Goal: Register for event/course

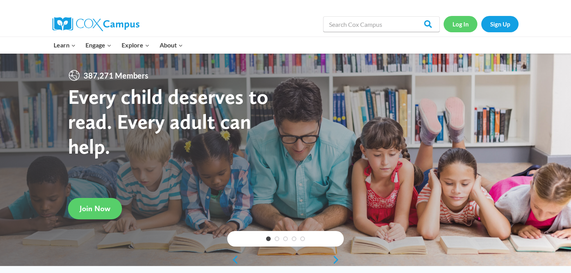
click at [457, 21] on link "Log In" at bounding box center [460, 24] width 34 height 16
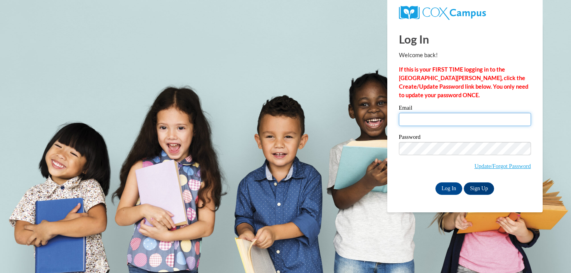
click at [438, 120] on input "Email" at bounding box center [465, 119] width 132 height 13
type input "mhanson@mtsd.k12.wi.us"
click at [435, 182] on input "Log In" at bounding box center [448, 188] width 27 height 12
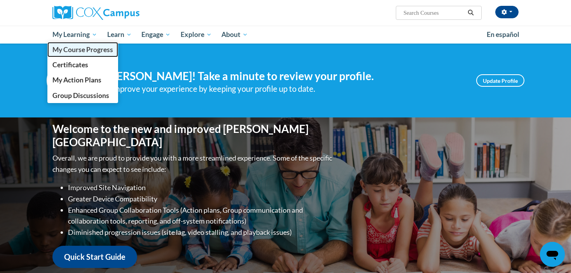
click at [78, 50] on span "My Course Progress" at bounding box center [82, 49] width 61 height 8
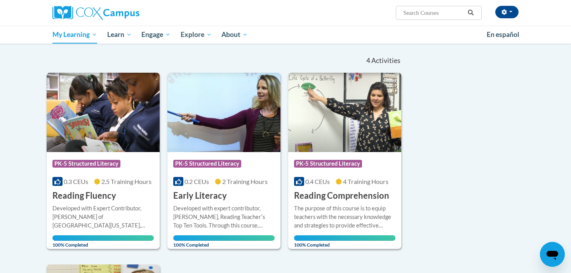
scroll to position [70, 0]
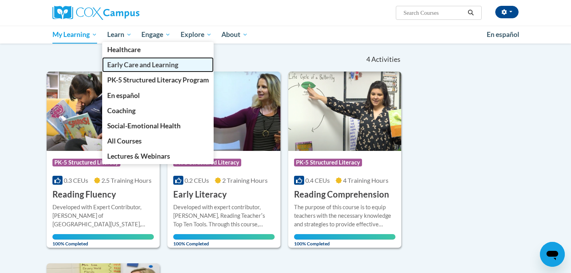
click at [130, 64] on span "Early Care and Learning" at bounding box center [142, 65] width 71 height 8
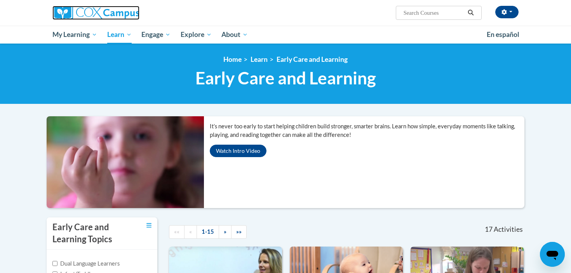
click at [93, 11] on img at bounding box center [95, 13] width 87 height 14
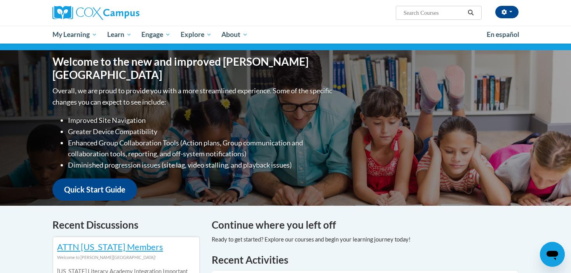
scroll to position [237, 0]
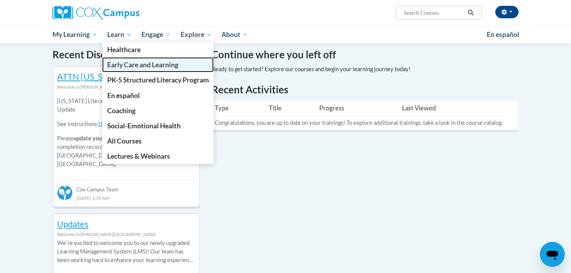
click at [141, 70] on link "Early Care and Learning" at bounding box center [158, 64] width 112 height 15
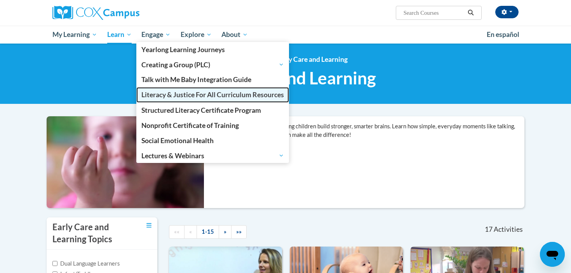
click at [184, 96] on span "Literacy & Justice For All Curriculum Resources" at bounding box center [212, 94] width 142 height 8
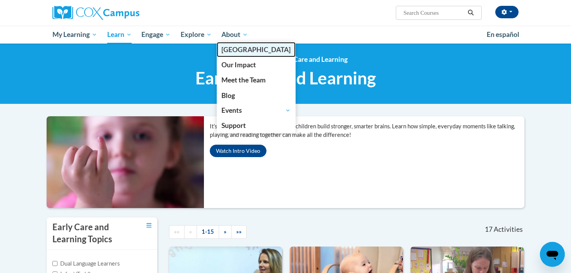
click at [241, 47] on span "[GEOGRAPHIC_DATA]" at bounding box center [255, 49] width 69 height 8
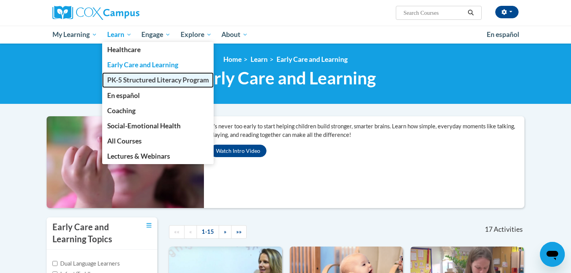
click at [143, 80] on span "PK-5 Structured Literacy Program" at bounding box center [158, 80] width 102 height 8
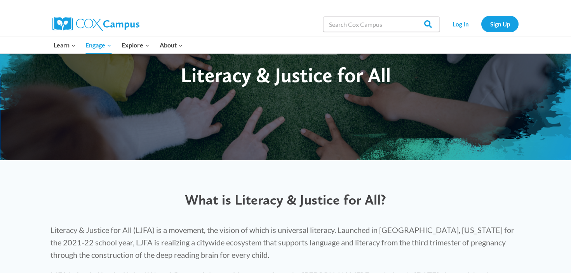
scroll to position [249, 0]
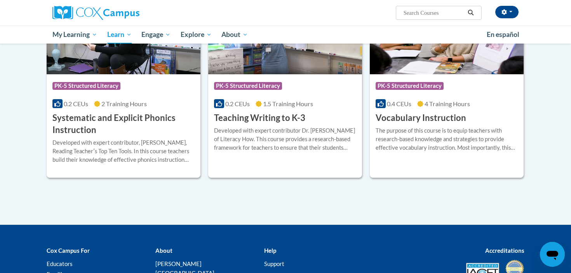
scroll to position [888, 0]
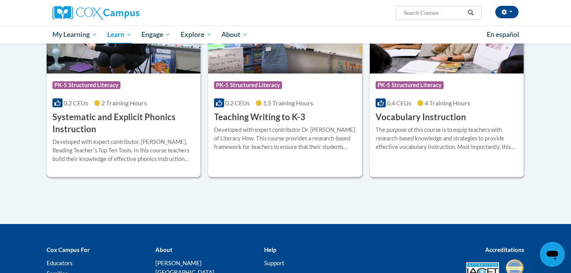
click at [80, 131] on h3 "Systematic and Explicit Phonics Instruction" at bounding box center [123, 123] width 142 height 24
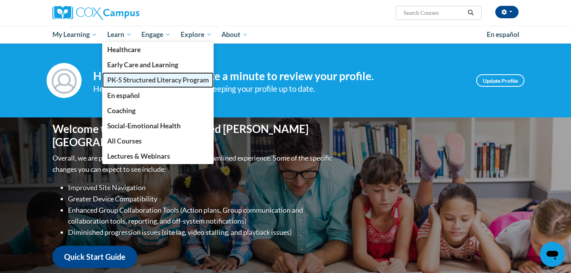
click at [141, 78] on span "PK-5 Structured Literacy Program" at bounding box center [158, 80] width 102 height 8
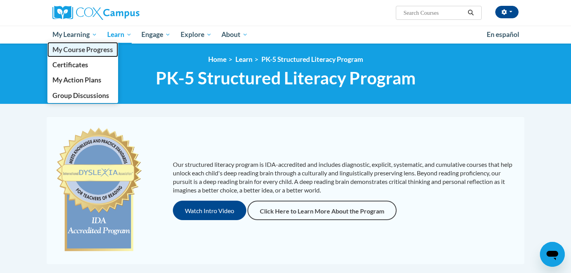
click at [74, 48] on span "My Course Progress" at bounding box center [82, 49] width 61 height 8
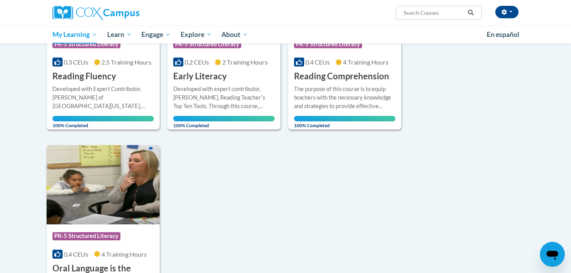
scroll to position [191, 0]
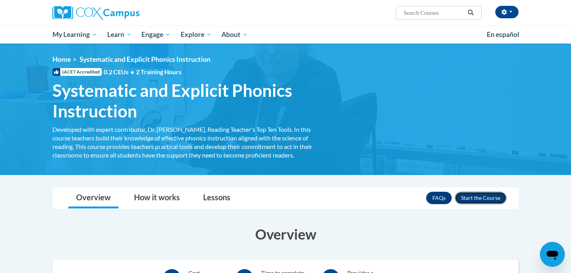
click at [492, 194] on button "Enroll" at bounding box center [481, 197] width 52 height 12
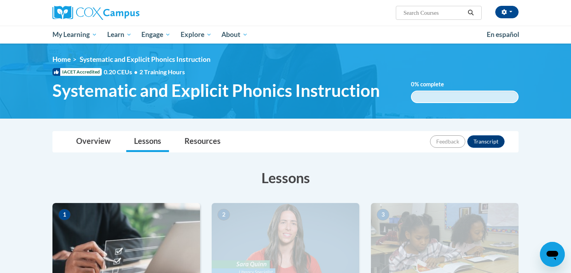
scroll to position [156, 0]
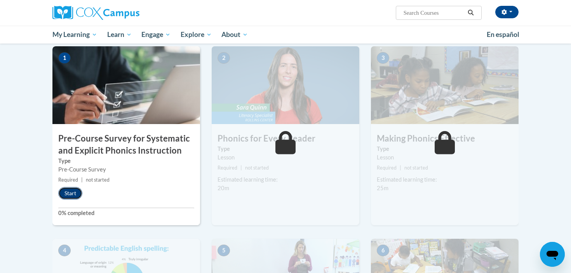
click at [68, 191] on button "Start" at bounding box center [70, 193] width 24 height 12
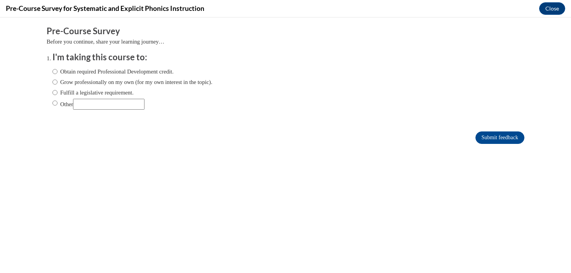
scroll to position [0, 0]
click at [61, 74] on label "Obtain required Professional Development credit." at bounding box center [112, 71] width 121 height 9
click at [57, 74] on input "Obtain required Professional Development credit." at bounding box center [54, 71] width 5 height 9
radio input "true"
click at [507, 140] on input "Submit feedback" at bounding box center [499, 137] width 49 height 12
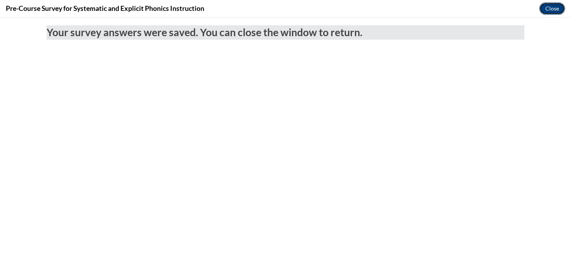
click at [552, 6] on button "Close" at bounding box center [552, 8] width 26 height 12
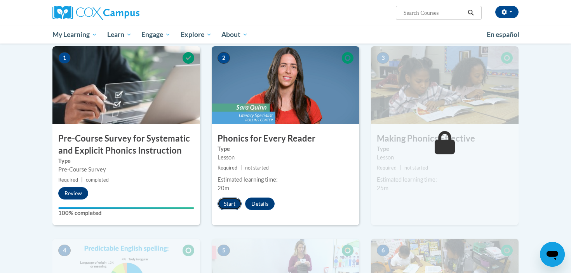
click at [228, 200] on button "Start" at bounding box center [229, 203] width 24 height 12
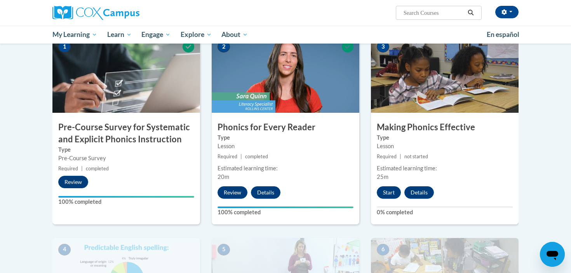
scroll to position [170, 0]
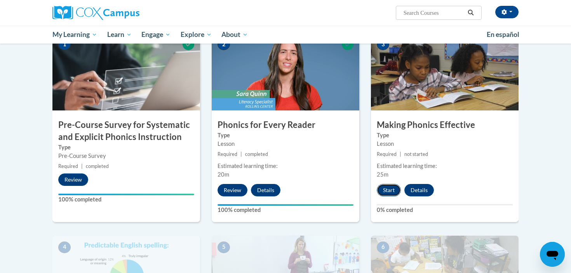
click at [392, 191] on button "Start" at bounding box center [389, 190] width 24 height 12
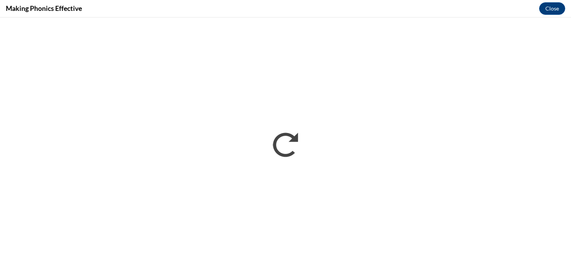
scroll to position [0, 0]
